Goal: Task Accomplishment & Management: Manage account settings

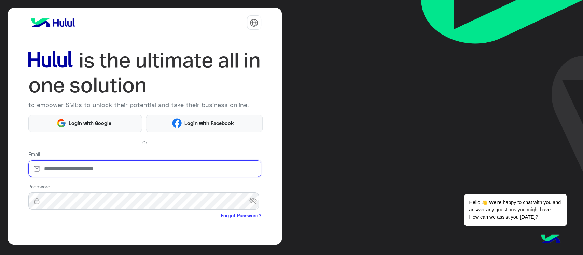
type input "**********"
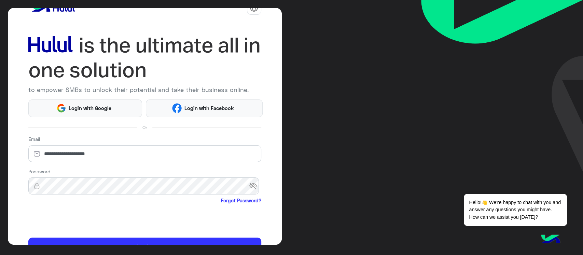
scroll to position [51, 0]
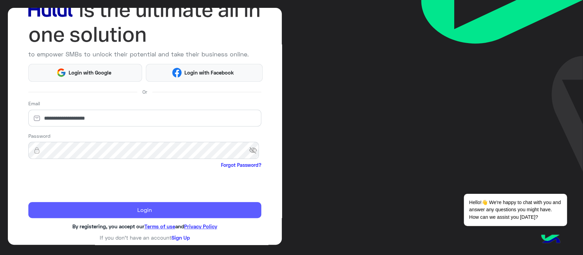
click at [171, 203] on button "Login" at bounding box center [144, 210] width 233 height 16
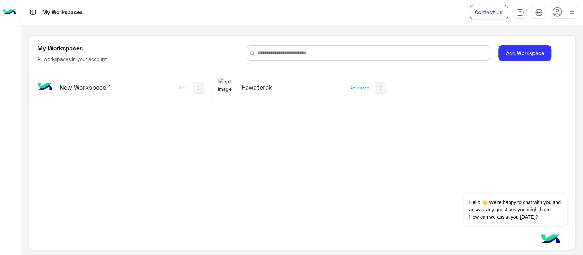
click at [244, 86] on h5 "Fawaterak" at bounding box center [272, 87] width 61 height 8
